Goal: Transaction & Acquisition: Purchase product/service

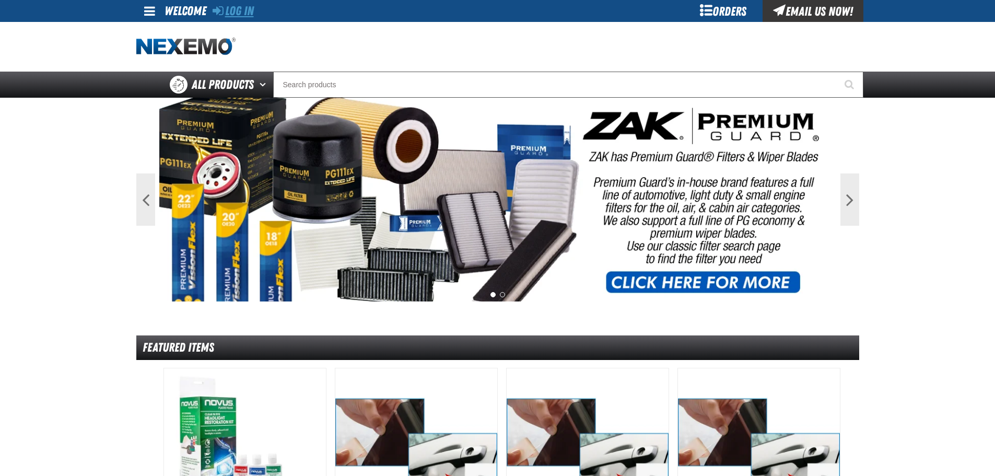
click at [244, 11] on link "Log In" at bounding box center [233, 11] width 41 height 15
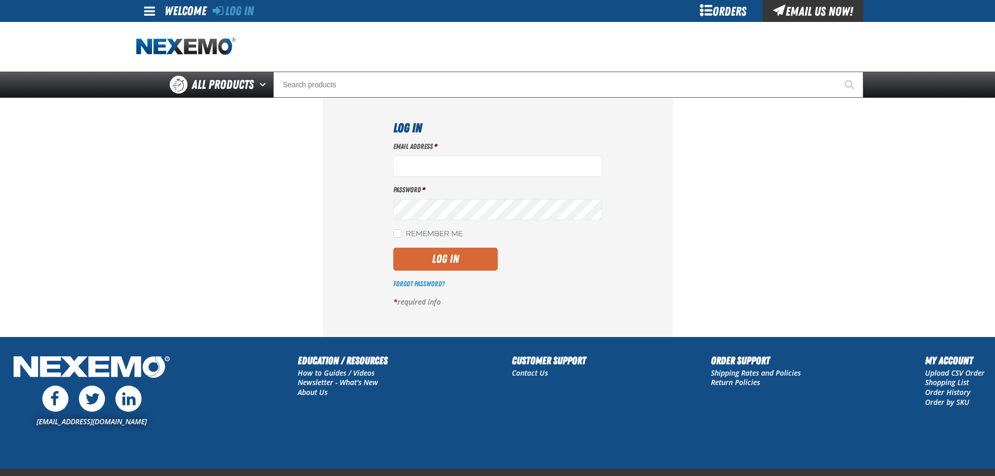
type input "Jcarpenter@vtaig.com"
click at [444, 255] on button "Log In" at bounding box center [445, 259] width 105 height 23
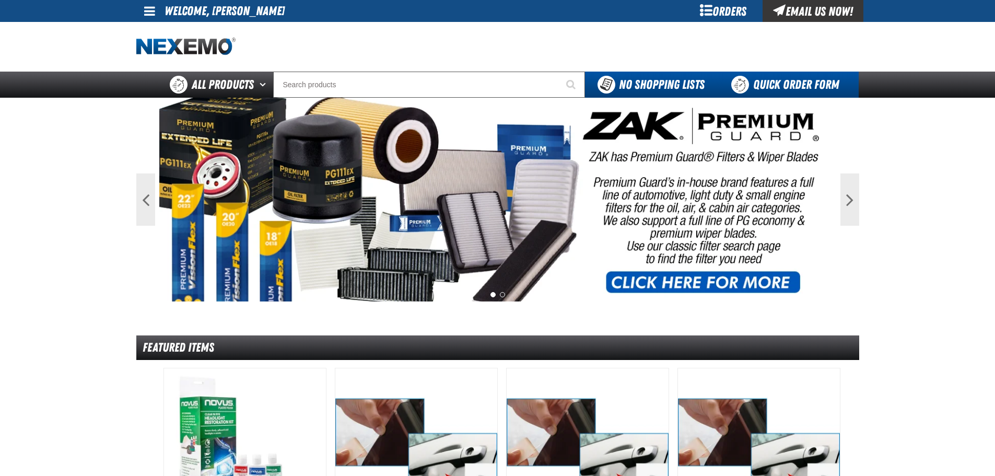
click at [776, 80] on link "Quick Order Form" at bounding box center [788, 85] width 142 height 26
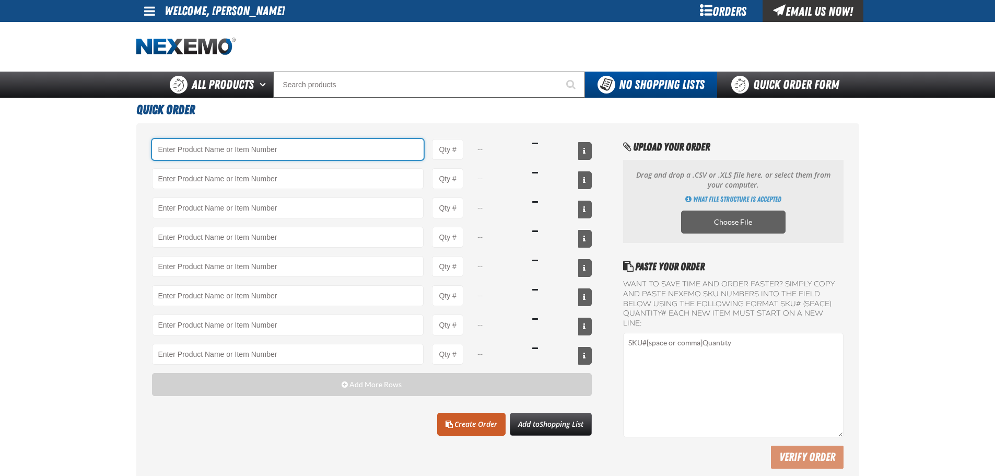
click at [208, 146] on input "Product" at bounding box center [288, 149] width 272 height 21
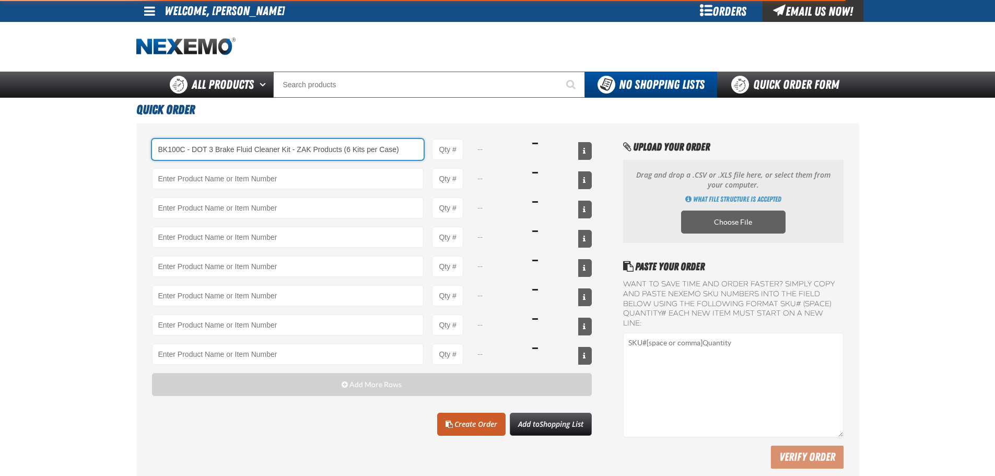
type input "BK100C - DOT 3 Brake Fluid Cleaner Kit - ZAK Products (6 Kits per Case)"
type input "1"
select select "kit"
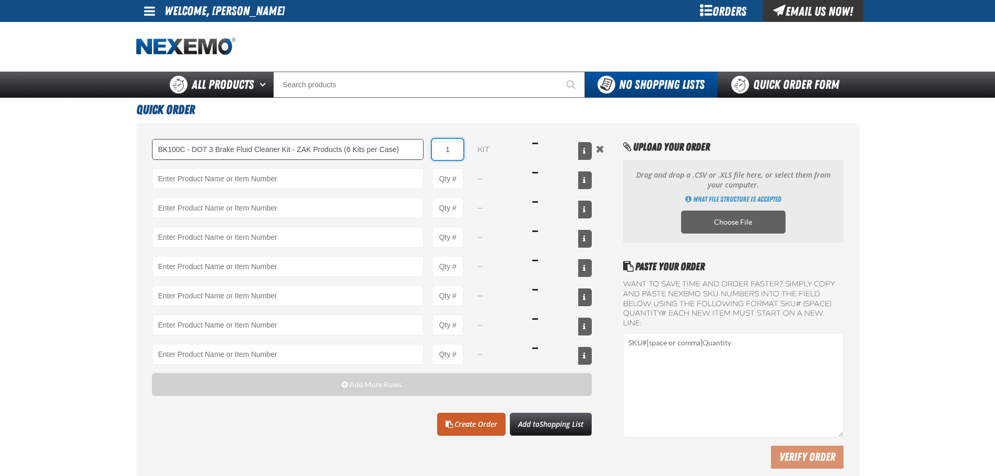
type input "BK100C - DOT 3 Brake Fluid Cleaner Kit - ZAK Products (6 Kits per Case)"
type input "54"
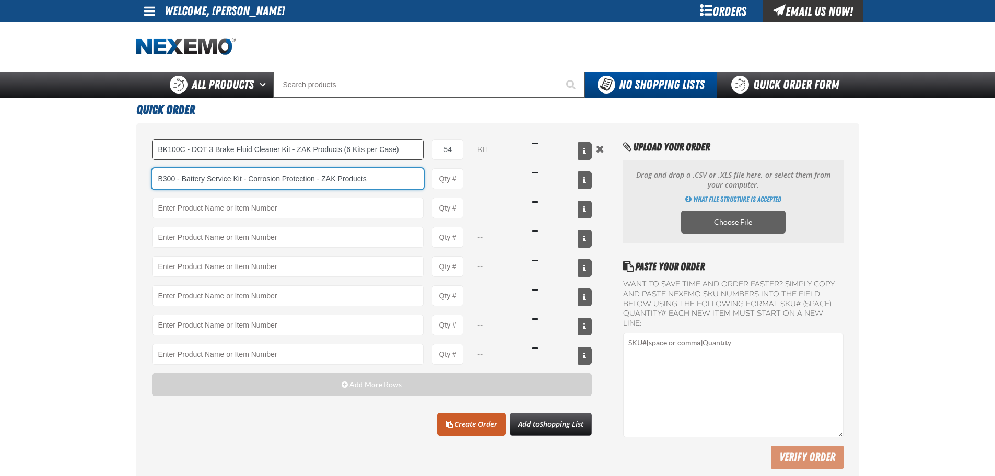
type input "B300 - Battery Service Kit - Corrosion Protection - ZAK Products"
type input "1"
type input "B300 - Battery Service Kit - Corrosion Protection - ZAK Products"
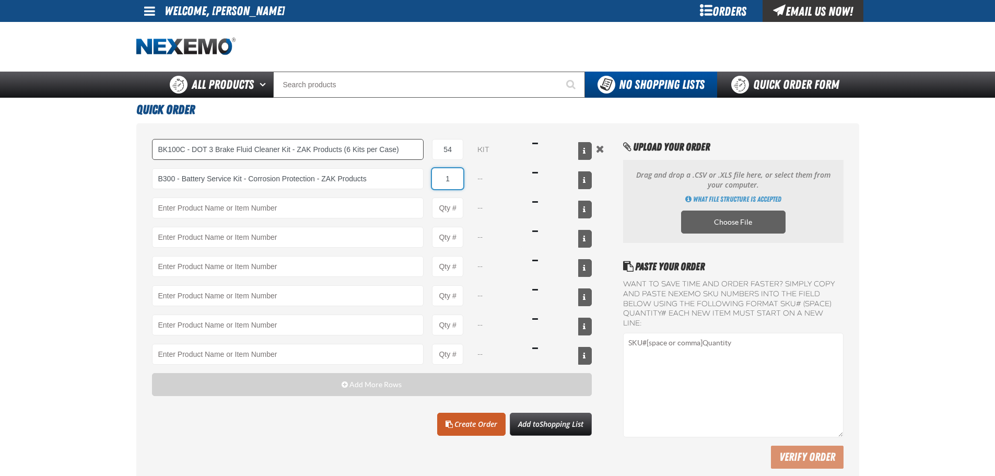
select select "kit"
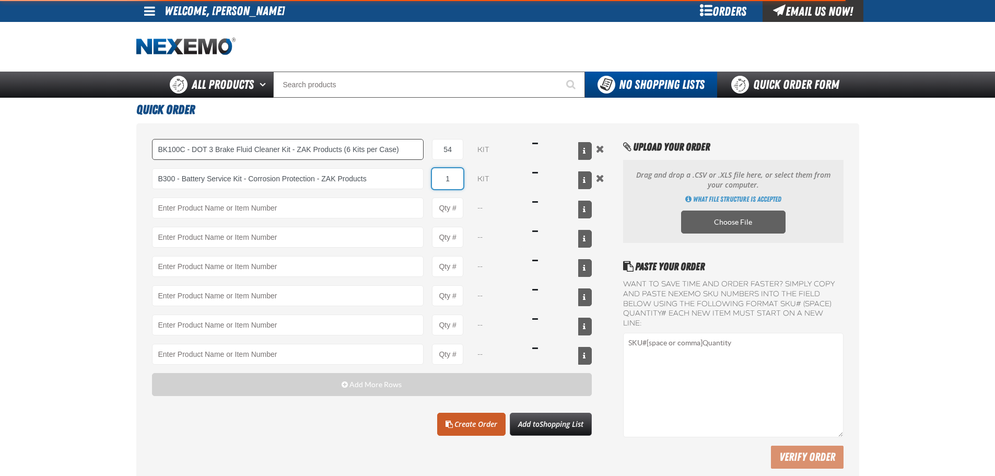
type input "B300 - Battery Service Kit - Corrosion Protection - ZAK Products"
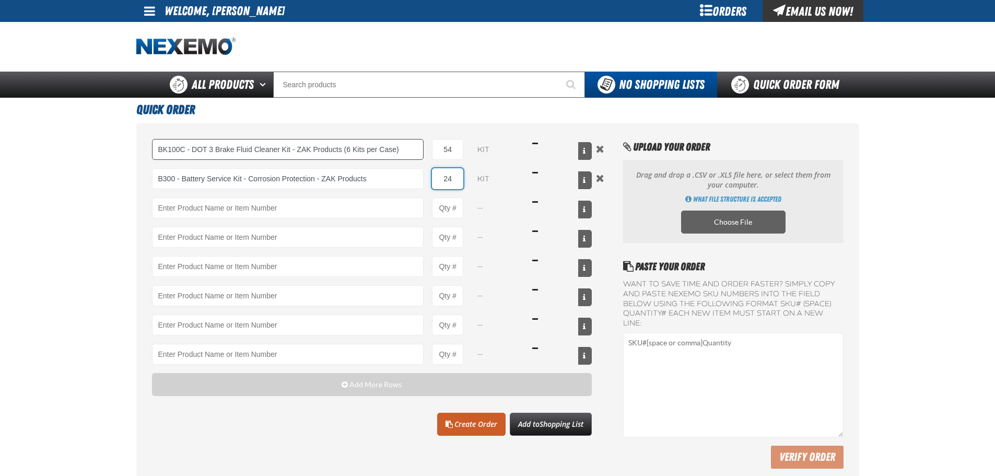
type input "24"
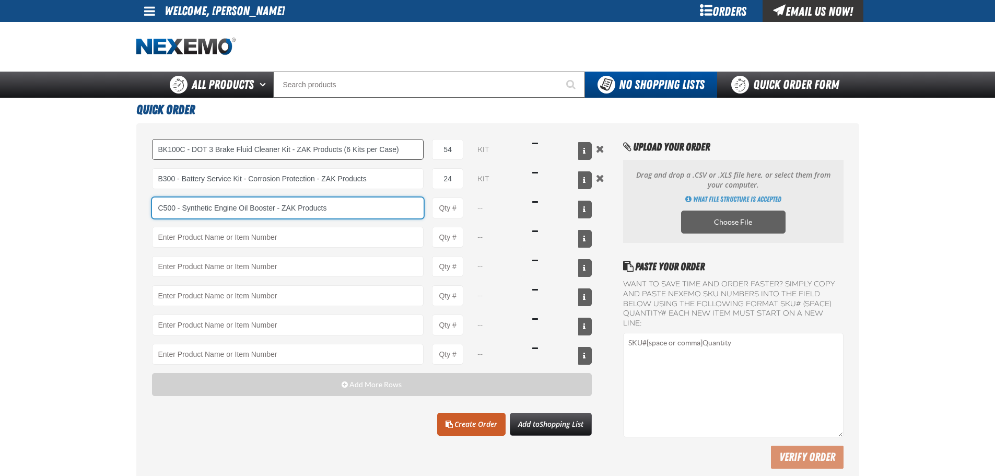
type input "C500 - Synthetic Engine Oil Booster - ZAK Products"
type input "1"
select select "bottle"
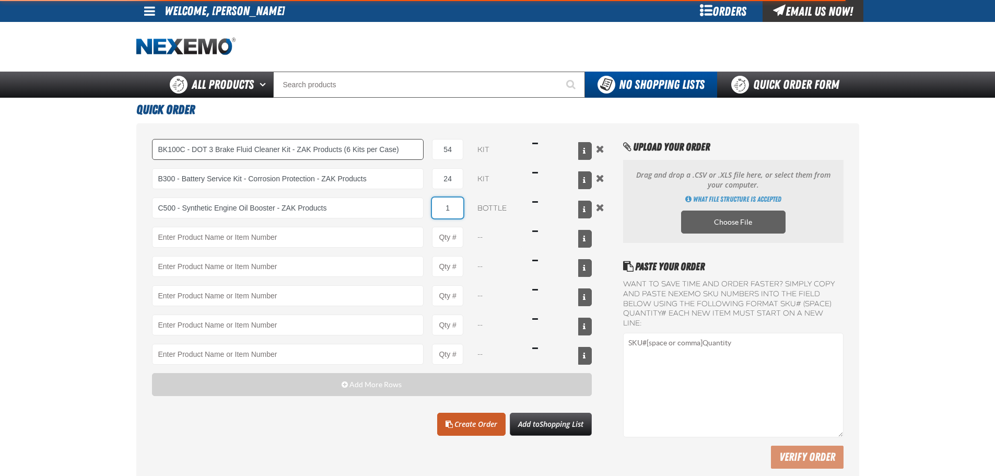
type input "C500 - Synthetic Engine Oil Booster - ZAK Products"
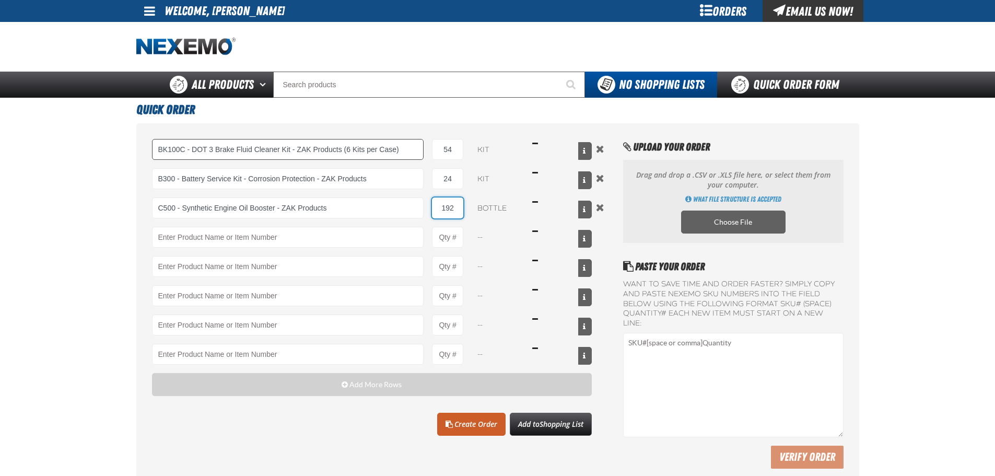
type input "192"
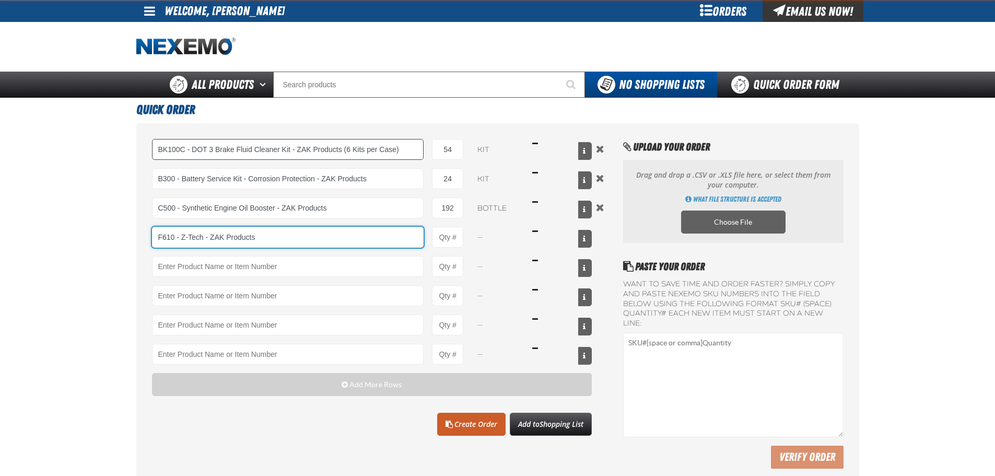
type input "F610 - Z-Tech - ZAK Products"
type input "1"
select select "bottle"
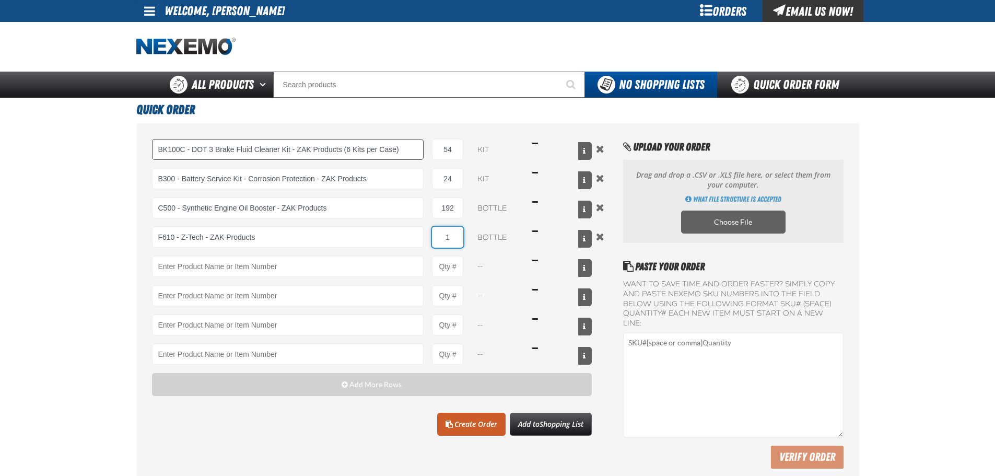
type input "F610 - Z-Tech - ZAK Products"
type input "216"
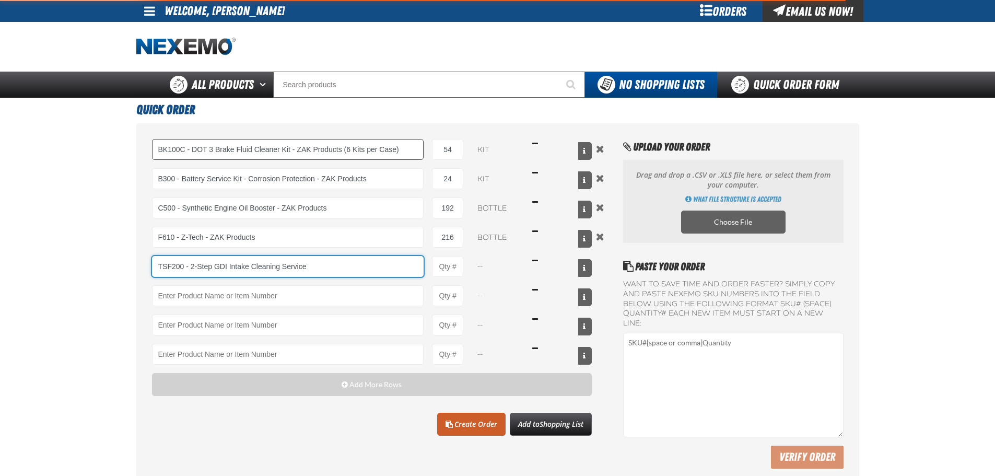
type input "TSF200 - 2-Step GDI Intake Cleaning Service"
type input "1"
select select "kit"
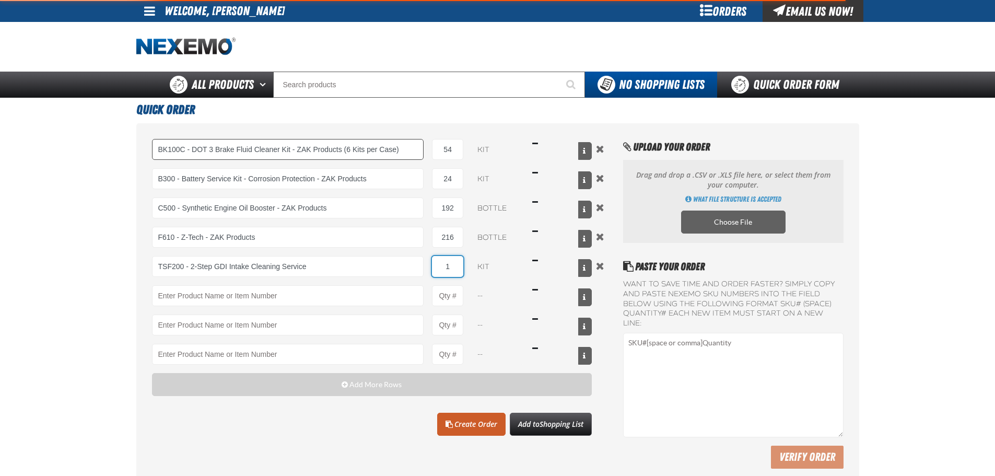
type input "TSF200 - 2-Step GDI Intake Cleaning Service"
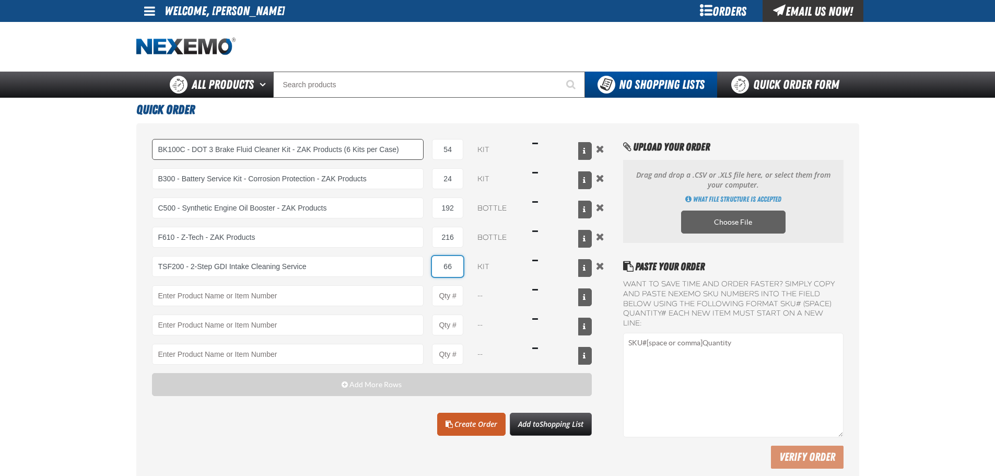
type input "66"
click at [474, 424] on link "Create Order" at bounding box center [471, 424] width 68 height 23
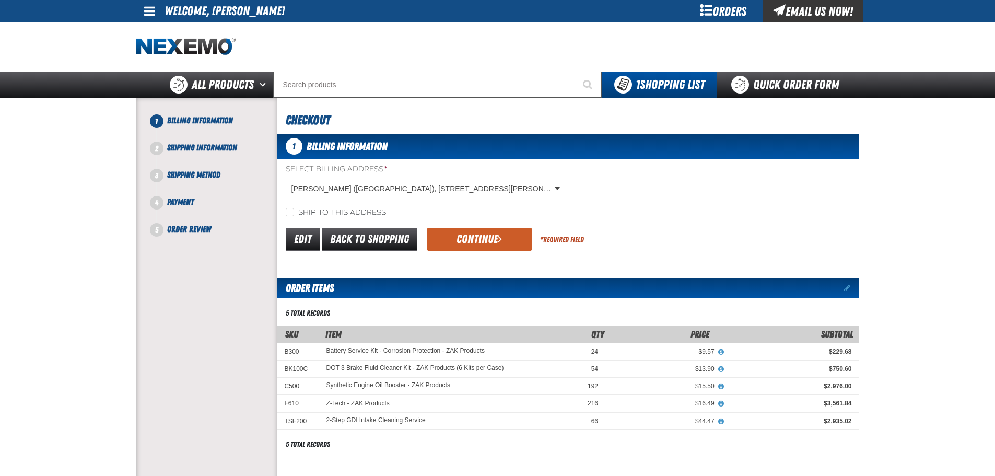
click at [348, 214] on label "Ship to this address" at bounding box center [336, 213] width 100 height 10
click at [294, 214] on input "Ship to this address" at bounding box center [290, 212] width 8 height 8
checkbox input "true"
click at [474, 242] on button "Continue" at bounding box center [479, 239] width 105 height 23
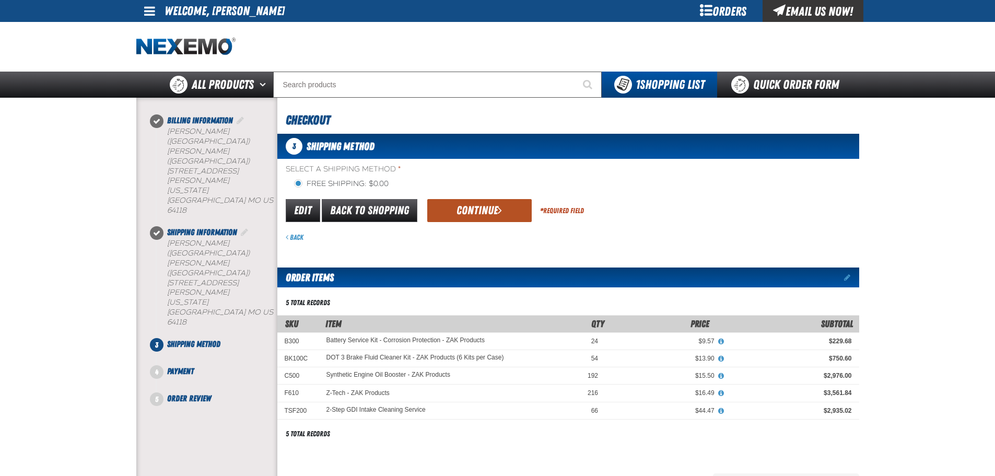
click at [480, 204] on button "Continue" at bounding box center [479, 210] width 105 height 23
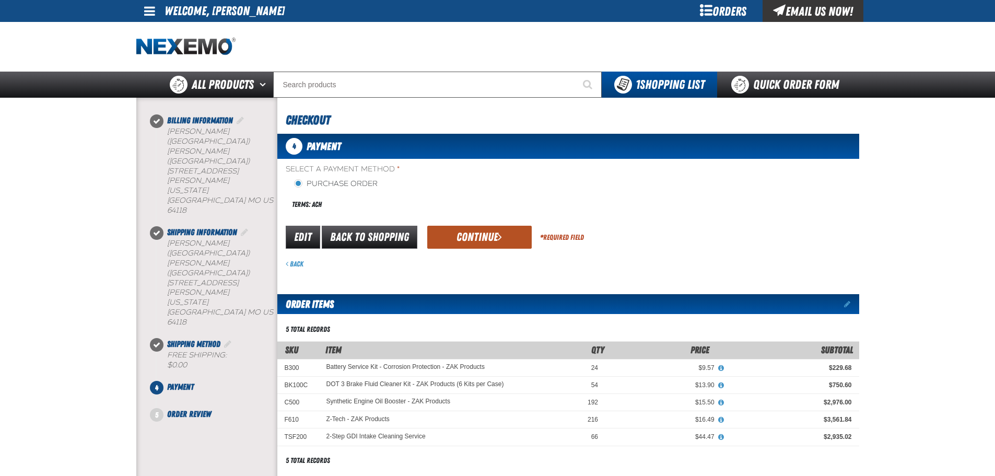
click at [471, 241] on button "Continue" at bounding box center [479, 237] width 105 height 23
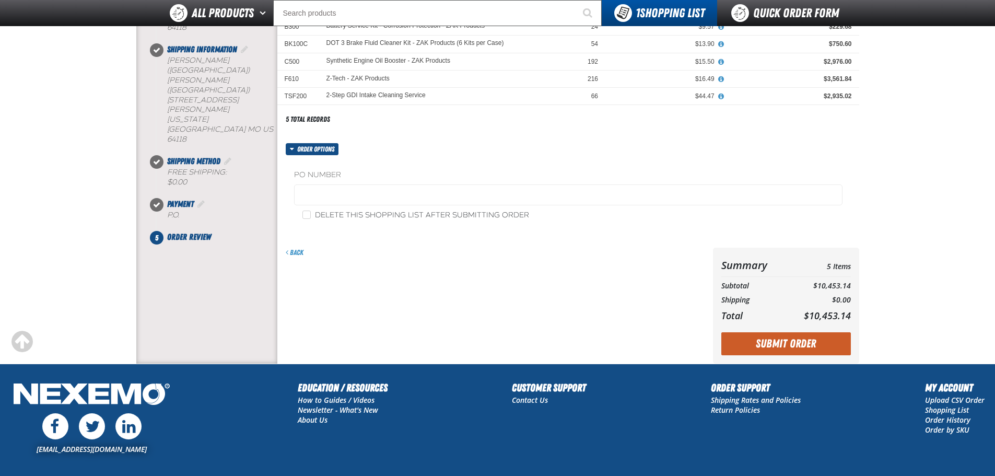
scroll to position [105, 0]
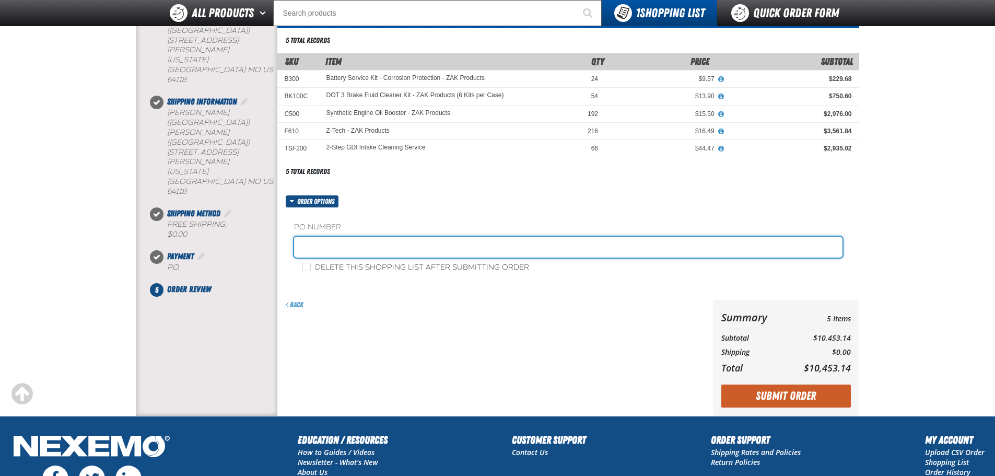
click at [370, 246] on input "text" at bounding box center [568, 247] width 549 height 21
type input "839701-JC"
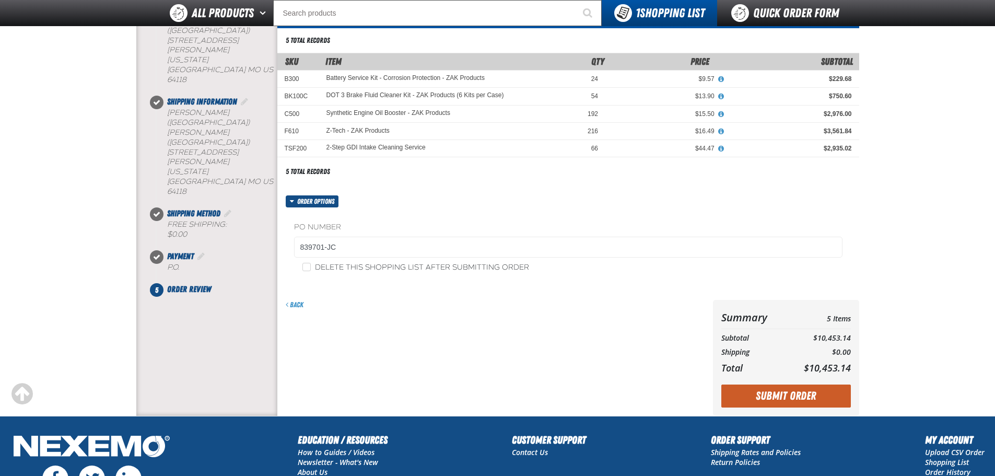
click at [364, 265] on label "Delete this shopping list after submitting order" at bounding box center [416, 268] width 227 height 10
click at [311, 265] on input "Delete this shopping list after submitting order" at bounding box center [307, 267] width 8 height 8
checkbox input "true"
click at [814, 392] on button "Submit Order" at bounding box center [787, 396] width 130 height 23
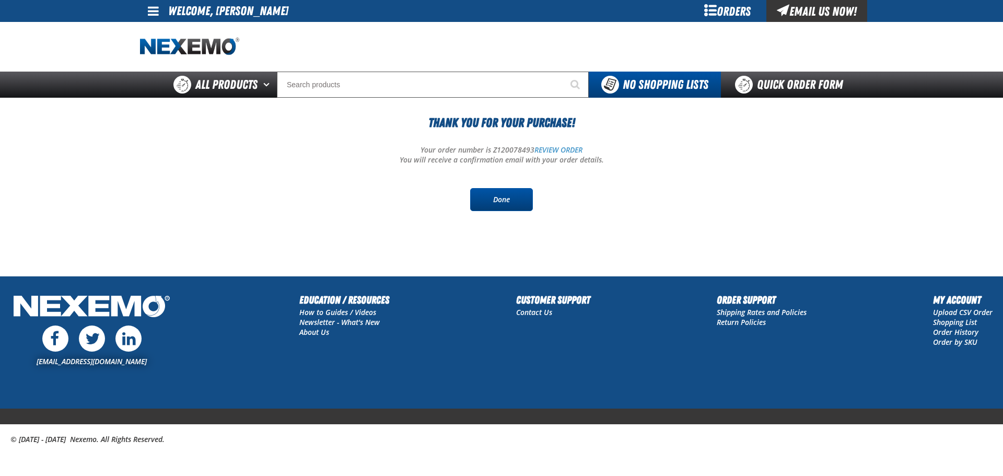
click at [492, 193] on link "Done" at bounding box center [501, 199] width 63 height 23
